Goal: Information Seeking & Learning: Learn about a topic

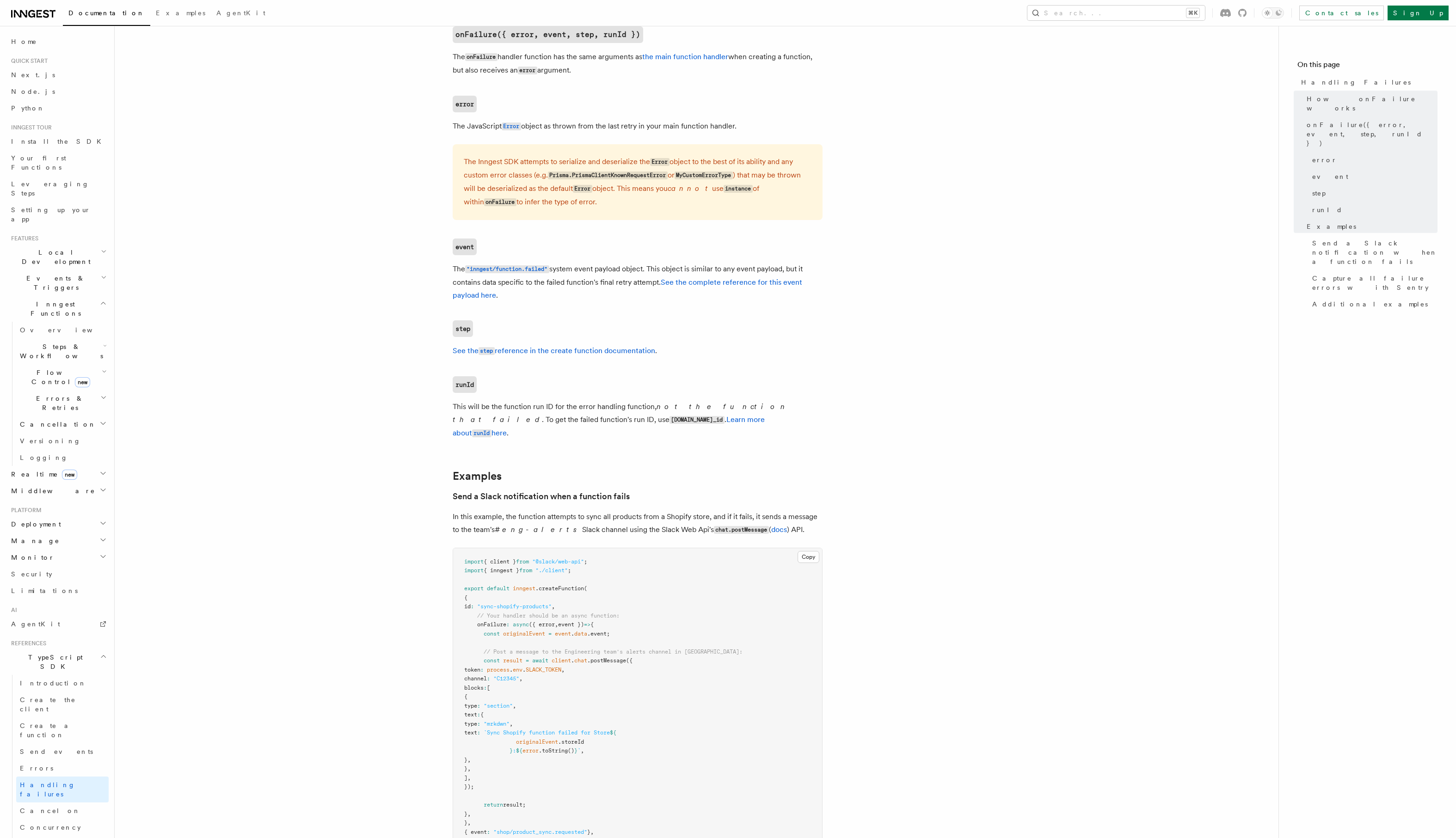
scroll to position [770, 0]
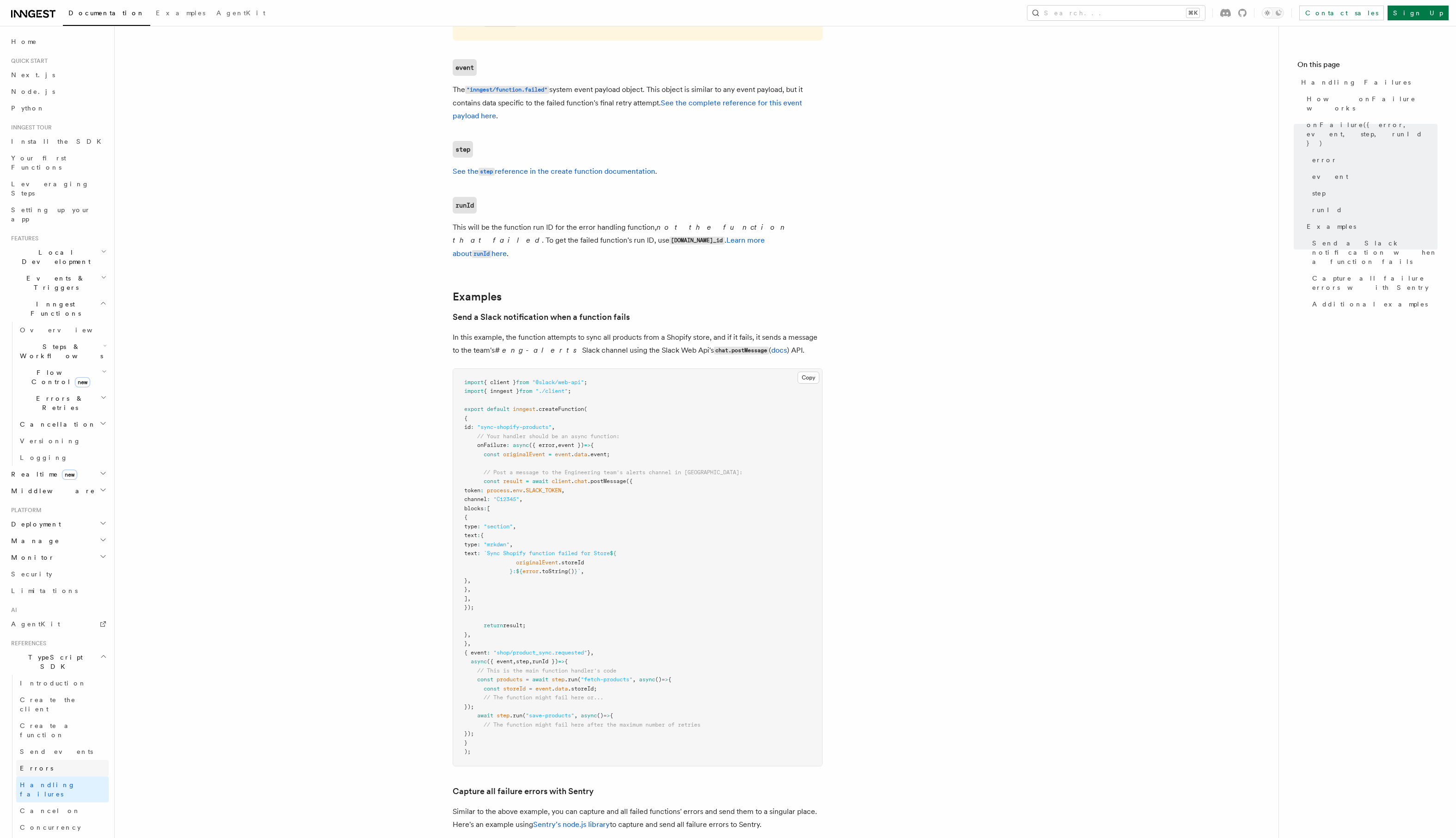
click at [21, 760] on link "Errors" at bounding box center [62, 768] width 93 height 16
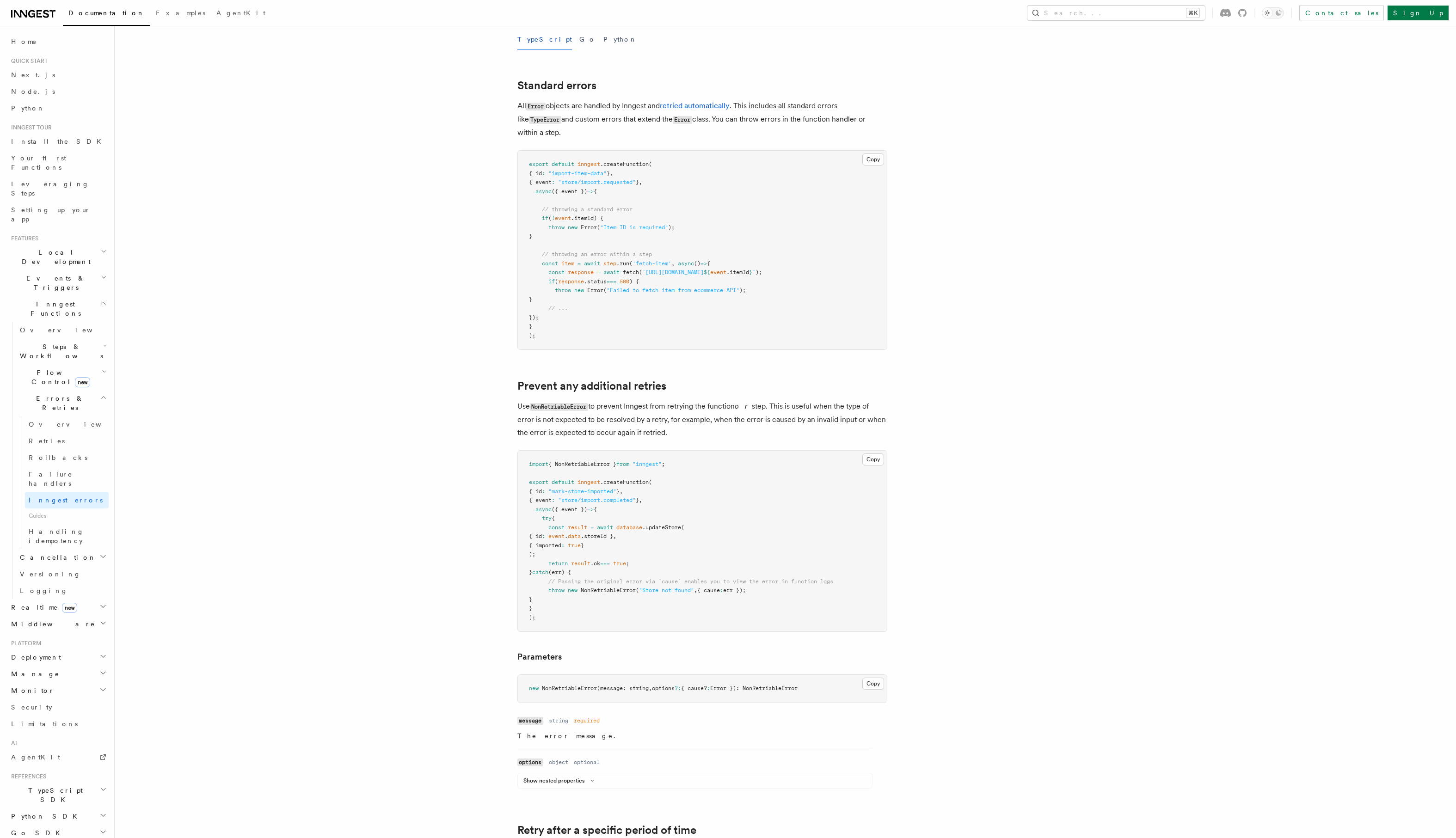
scroll to position [182, 0]
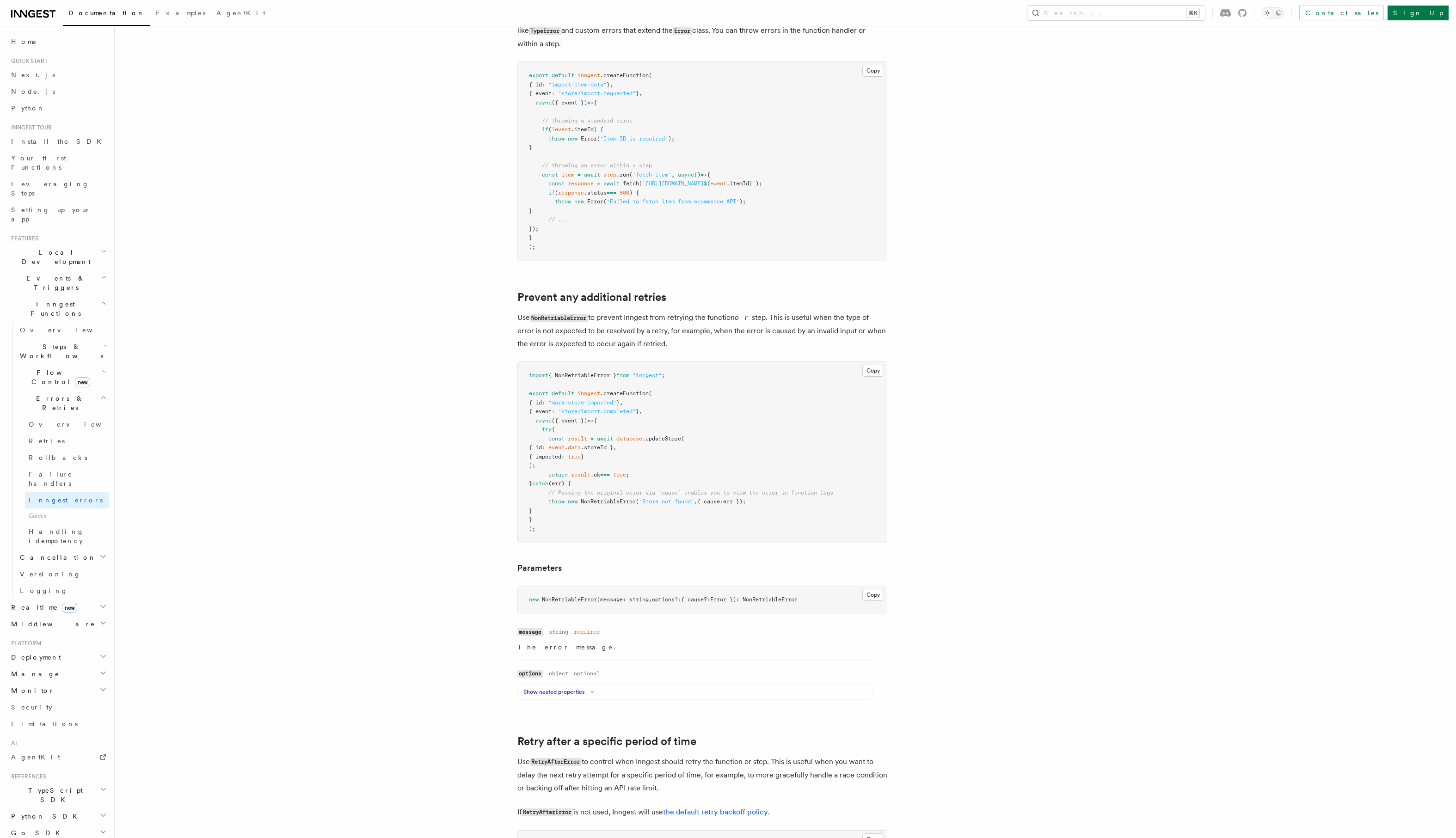
click at [593, 691] on icon at bounding box center [592, 692] width 11 height 6
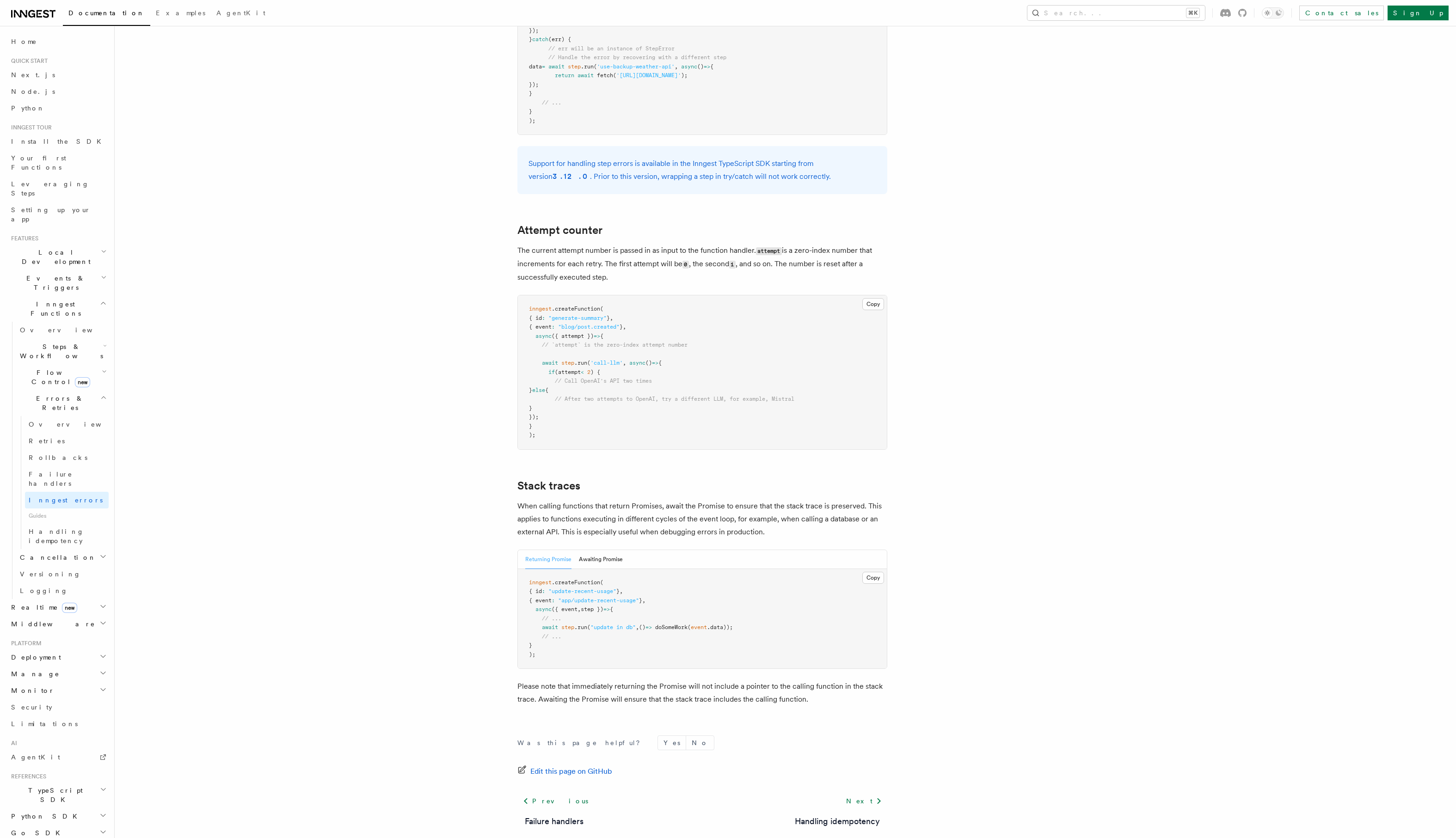
scroll to position [1704, 0]
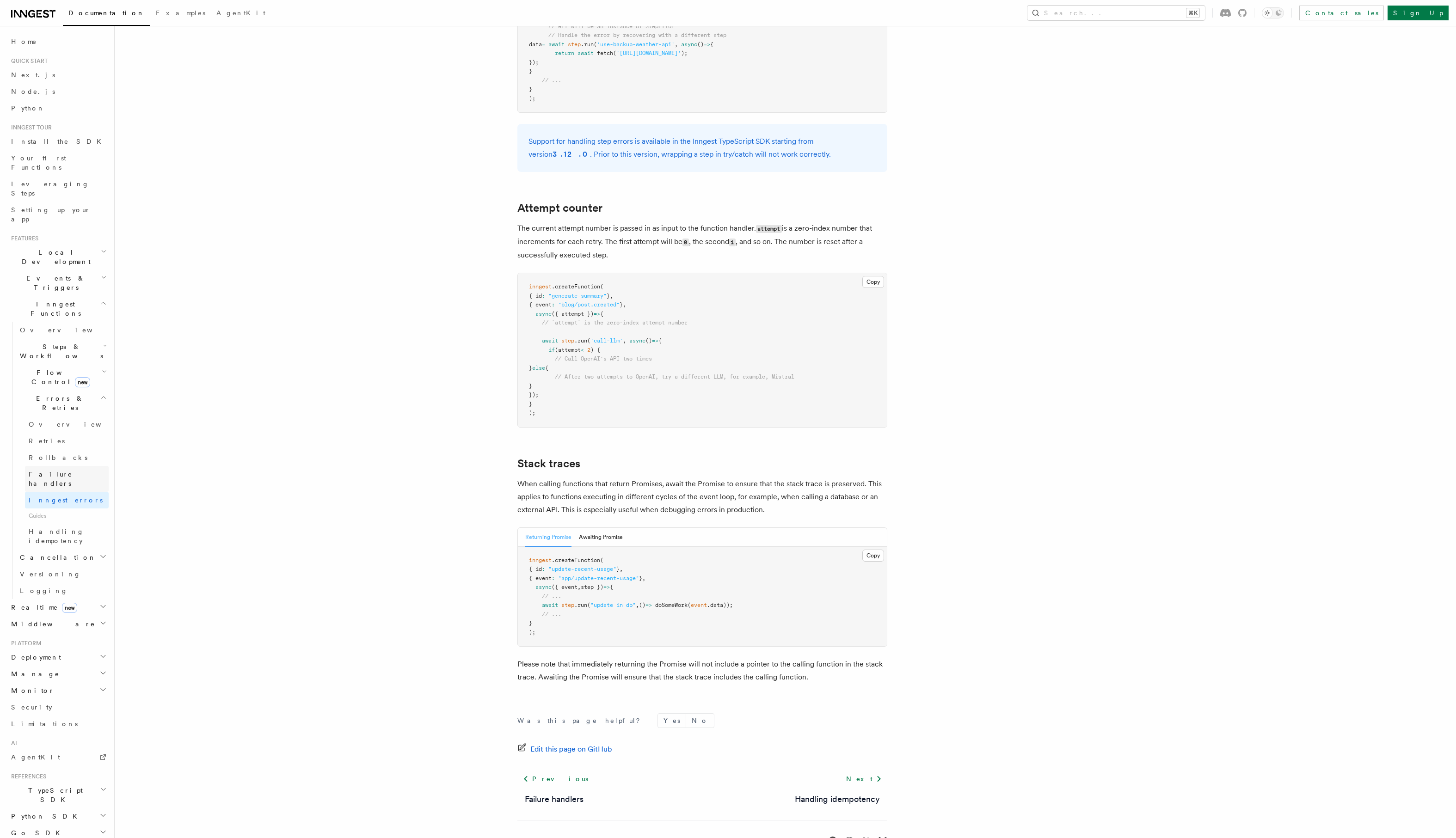
click at [56, 471] on span "Failure handlers" at bounding box center [50, 479] width 44 height 16
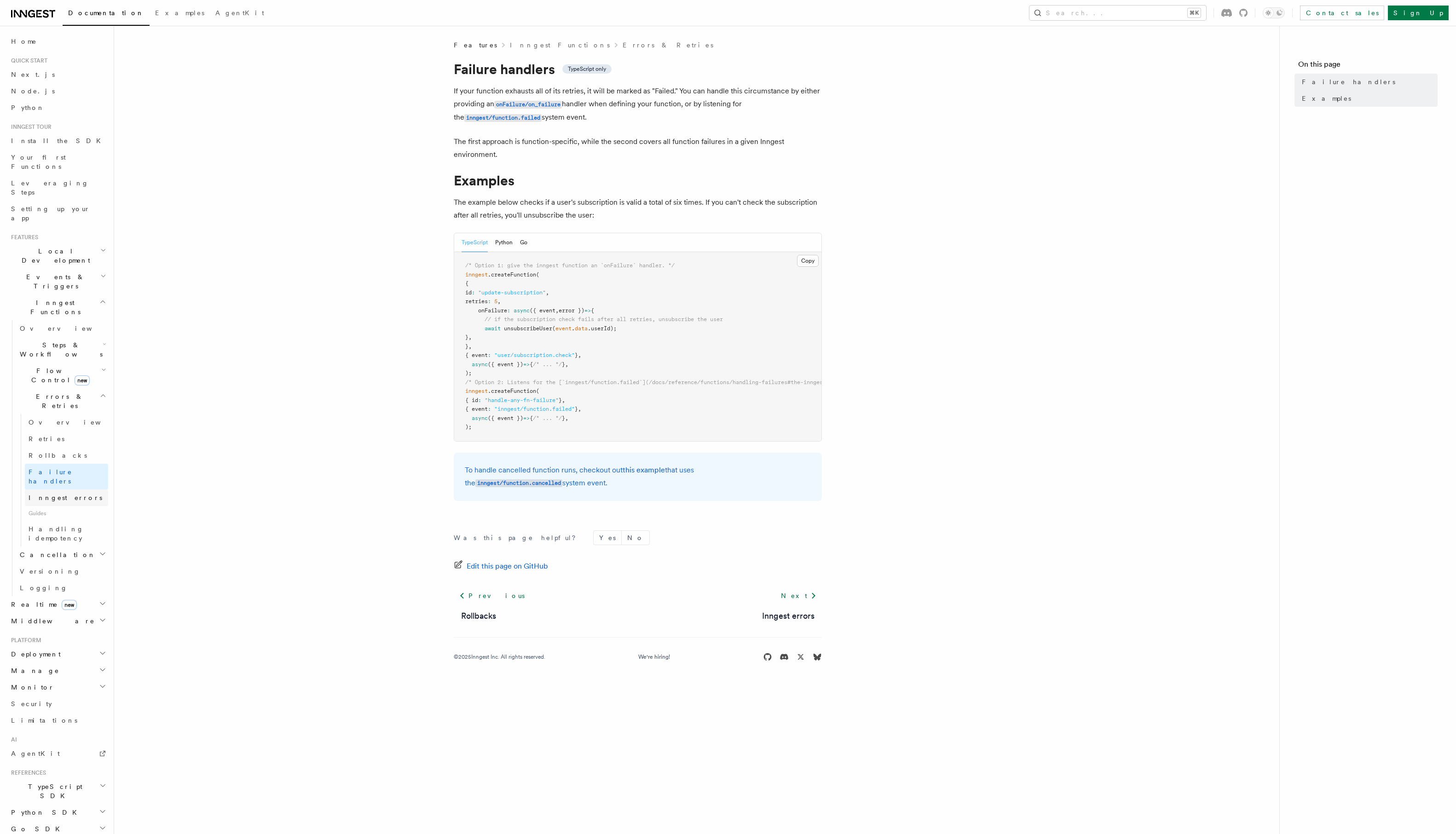
click at [53, 494] on span "Inngest errors" at bounding box center [65, 497] width 73 height 7
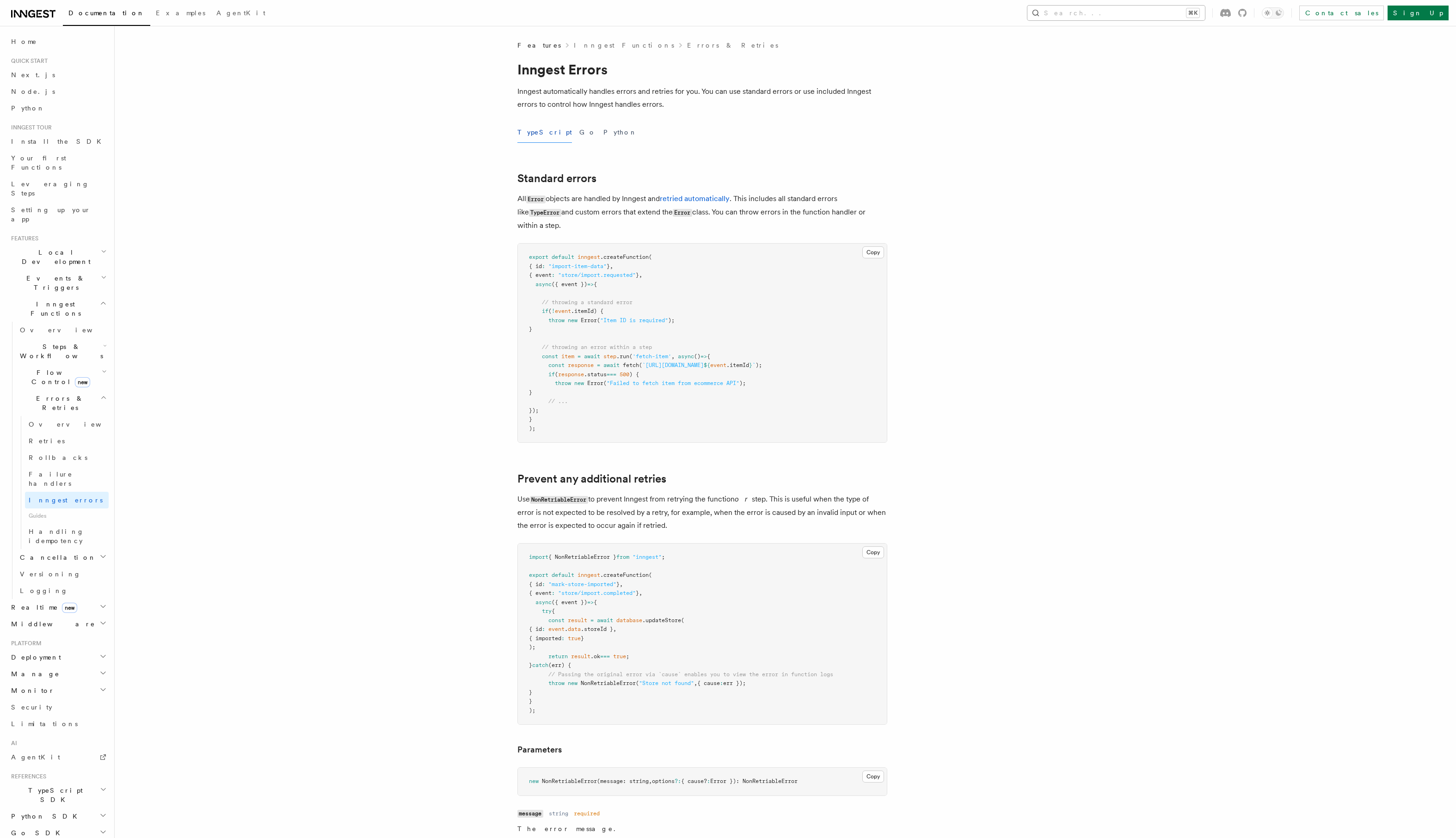
click at [1205, 14] on button "Search... ⌘K" at bounding box center [1116, 13] width 178 height 15
